Goal: Information Seeking & Learning: Learn about a topic

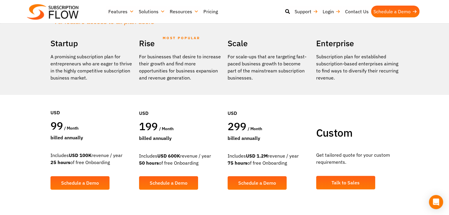
scroll to position [118, 0]
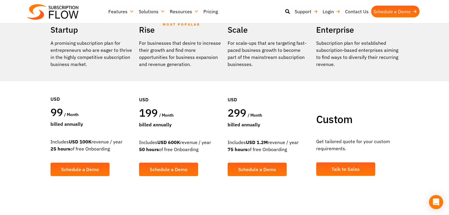
drag, startPoint x: 82, startPoint y: 141, endPoint x: 78, endPoint y: 131, distance: 10.9
click at [83, 141] on strong "USD 100K" at bounding box center [80, 142] width 23 height 6
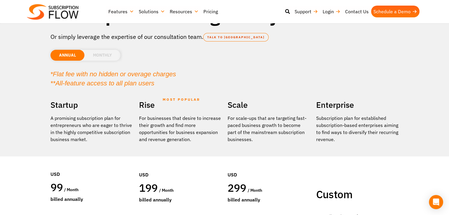
scroll to position [30, 0]
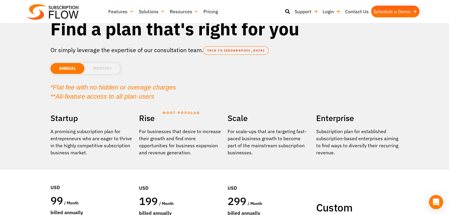
click at [99, 70] on li "MONTHLY" at bounding box center [102, 68] width 36 height 11
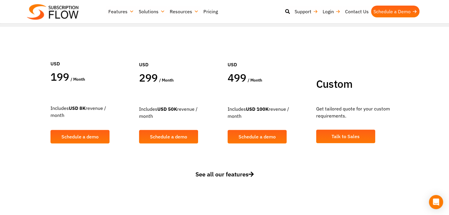
scroll to position [177, 0]
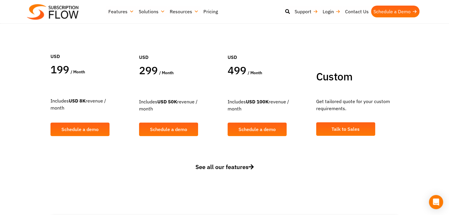
drag, startPoint x: 429, startPoint y: 121, endPoint x: 425, endPoint y: 120, distance: 4.2
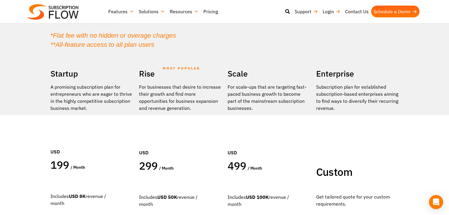
scroll to position [59, 0]
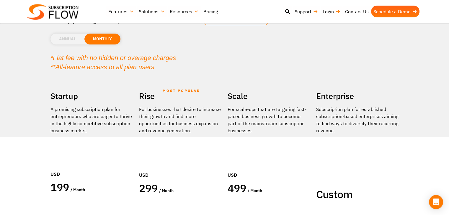
click at [66, 37] on li "ANNUAL" at bounding box center [67, 39] width 34 height 11
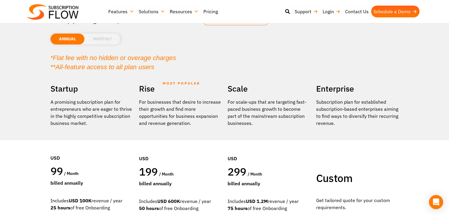
click at [107, 39] on li "MONTHLY" at bounding box center [102, 39] width 36 height 11
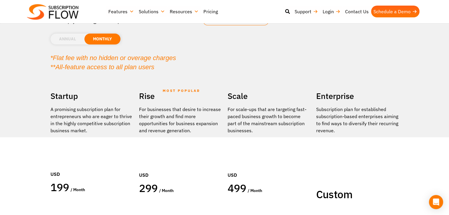
click at [75, 40] on li "ANNUAL" at bounding box center [67, 39] width 34 height 11
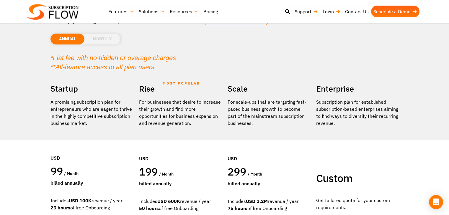
click at [103, 40] on li "MONTHLY" at bounding box center [102, 39] width 36 height 11
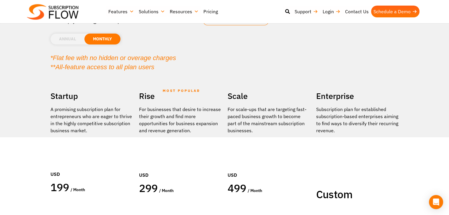
click at [67, 42] on li "ANNUAL" at bounding box center [67, 39] width 34 height 11
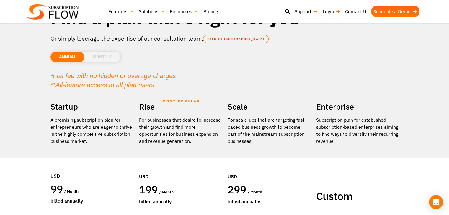
scroll to position [30, 0]
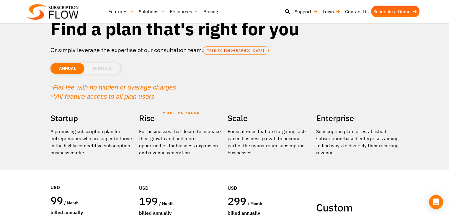
click at [104, 71] on li "MONTHLY" at bounding box center [102, 68] width 36 height 11
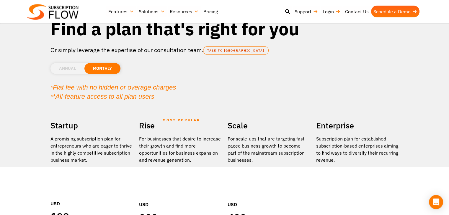
click at [58, 70] on li "ANNUAL" at bounding box center [67, 68] width 34 height 11
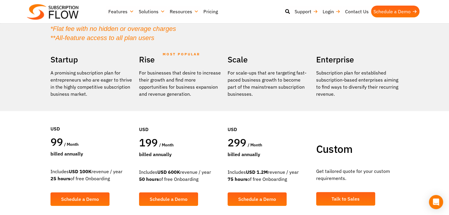
scroll to position [89, 0]
drag, startPoint x: 113, startPoint y: 179, endPoint x: 48, endPoint y: 180, distance: 64.7
click at [48, 180] on div "Startup A promising subscription plan for entrepreneurs who are eager to thrive…" at bounding box center [92, 134] width 89 height 162
click at [98, 179] on div "Includes USD 100K revenue / year 25 hours of free Onboarding" at bounding box center [91, 175] width 83 height 14
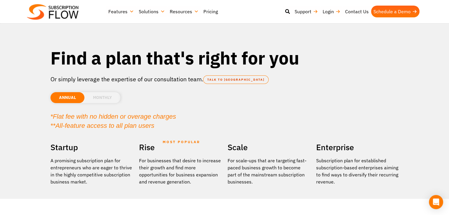
scroll to position [0, 0]
click at [103, 101] on li "MONTHLY" at bounding box center [102, 98] width 36 height 11
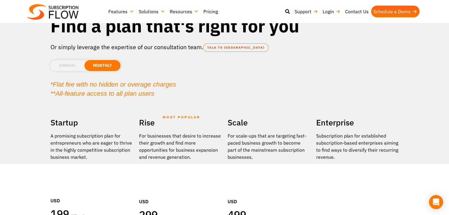
scroll to position [30, 0]
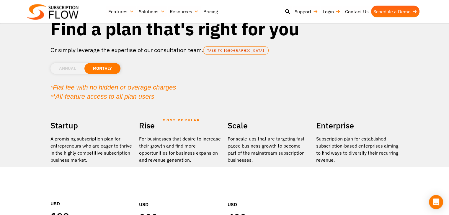
drag, startPoint x: 77, startPoint y: 72, endPoint x: 87, endPoint y: 66, distance: 12.5
click at [77, 72] on li "ANNUAL" at bounding box center [67, 68] width 34 height 11
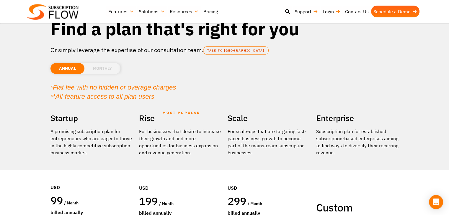
click at [119, 66] on li "MONTHLY" at bounding box center [102, 68] width 36 height 11
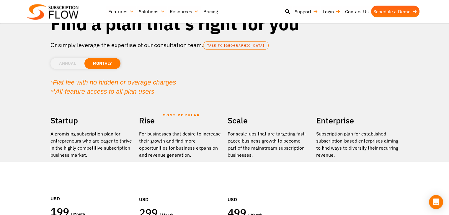
scroll to position [148, 0]
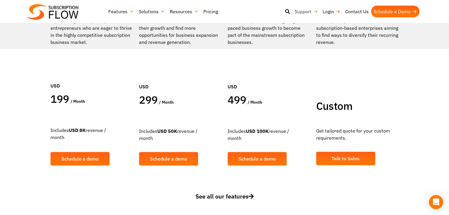
click at [315, 10] on link "Support" at bounding box center [306, 12] width 28 height 12
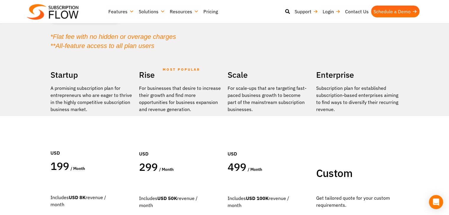
scroll to position [30, 0]
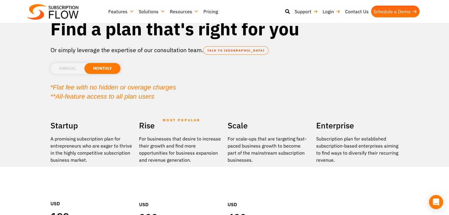
click at [72, 66] on li "ANNUAL" at bounding box center [67, 68] width 34 height 11
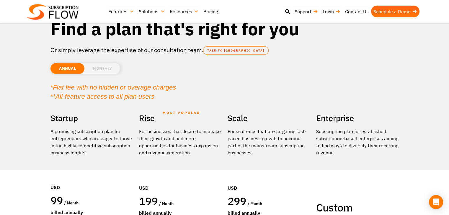
click at [101, 68] on li "MONTHLY" at bounding box center [102, 68] width 36 height 11
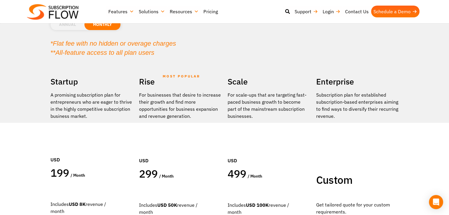
scroll to position [0, 0]
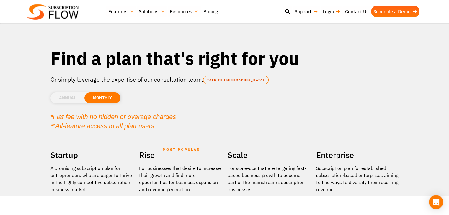
drag, startPoint x: 72, startPoint y: 103, endPoint x: 77, endPoint y: 97, distance: 7.1
click at [73, 102] on li "ANNUAL" at bounding box center [67, 98] width 34 height 11
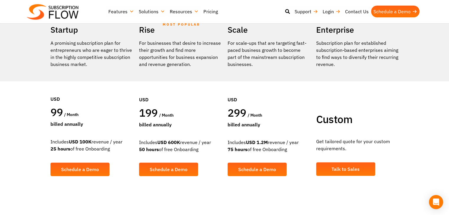
scroll to position [59, 0]
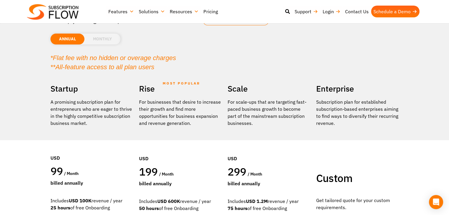
click at [107, 40] on li "MONTHLY" at bounding box center [102, 39] width 36 height 11
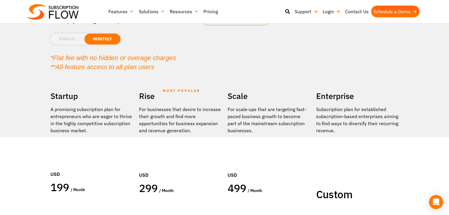
scroll to position [89, 0]
